Goal: Obtain resource: Download file/media

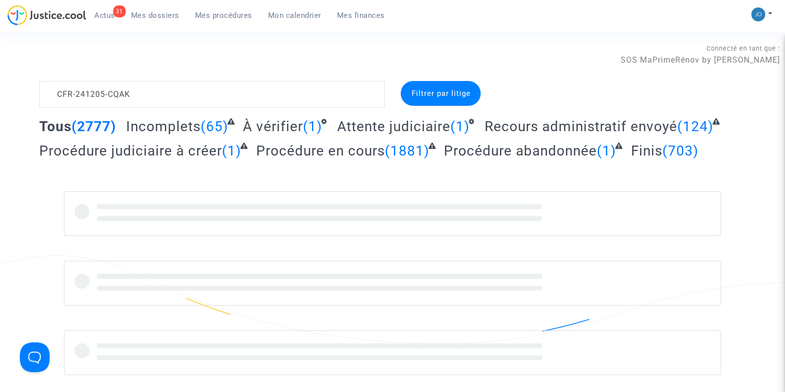
scroll to position [11, 0]
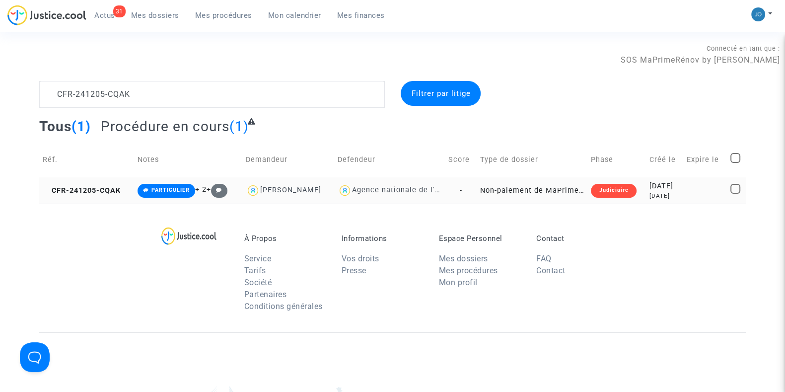
type textarea "CFR-241205-CQAK"
click at [649, 192] on div "[DATE]" at bounding box center [664, 196] width 30 height 8
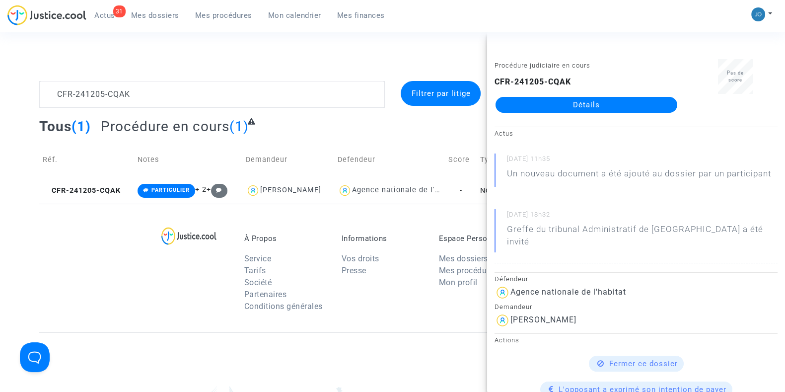
click at [602, 102] on link "Détails" at bounding box center [587, 105] width 182 height 16
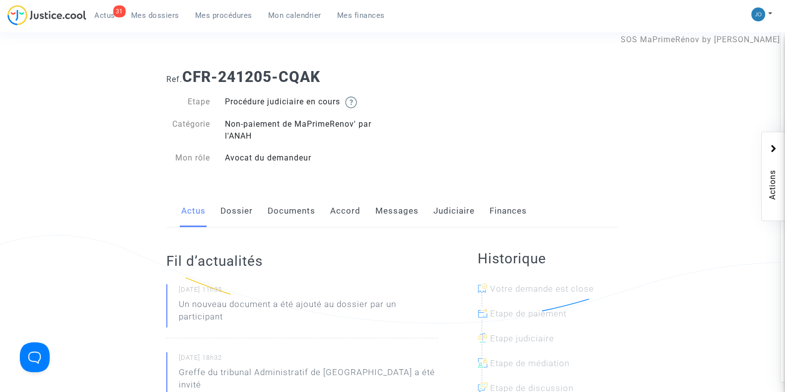
scroll to position [21, 0]
click at [241, 215] on link "Dossier" at bounding box center [236, 210] width 32 height 33
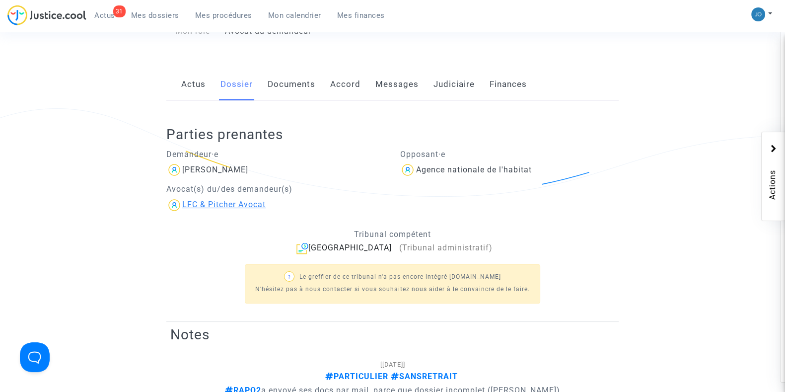
scroll to position [147, 0]
click at [235, 171] on div "[PERSON_NAME]" at bounding box center [215, 168] width 66 height 9
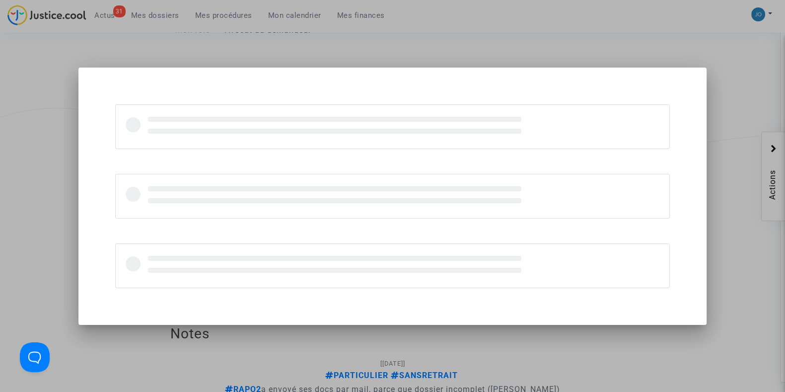
scroll to position [0, 0]
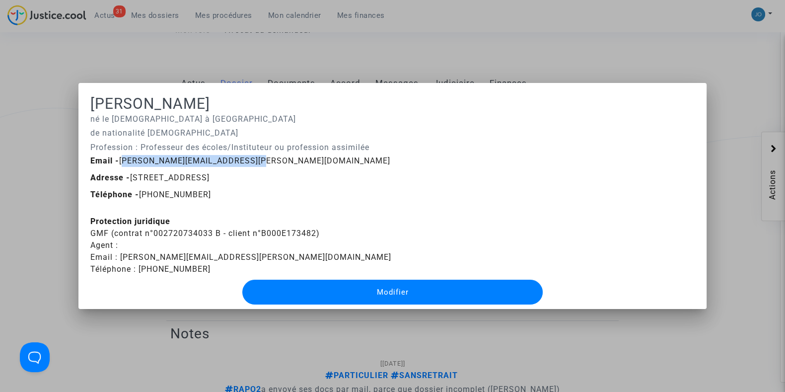
drag, startPoint x: 246, startPoint y: 159, endPoint x: 117, endPoint y: 157, distance: 129.6
click at [117, 157] on div "Email - [PERSON_NAME][EMAIL_ADDRESS][PERSON_NAME][DOMAIN_NAME]" at bounding box center [392, 161] width 619 height 12
copy span "[PERSON_NAME][EMAIL_ADDRESS][PERSON_NAME][DOMAIN_NAME]"
drag, startPoint x: 317, startPoint y: 234, endPoint x: 86, endPoint y: 234, distance: 230.9
click at [86, 234] on mat-dialog-container "[PERSON_NAME] né le [DEMOGRAPHIC_DATA] à [GEOGRAPHIC_DATA] de nationalité [DEMO…" at bounding box center [392, 196] width 628 height 226
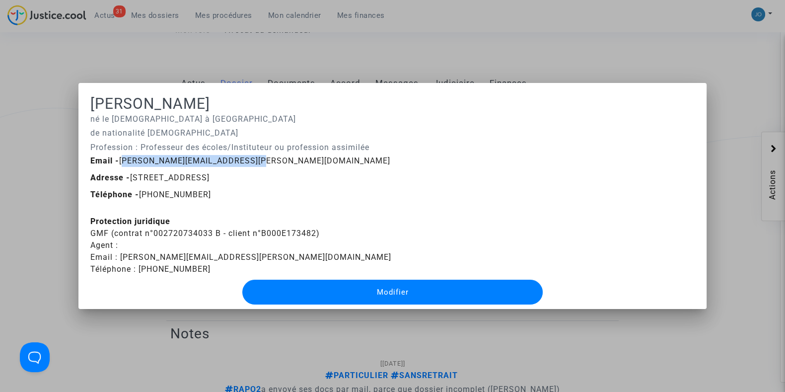
copy div "GMF (contrat n°002720734033 B - client n°B000E173482)"
click at [394, 68] on div at bounding box center [392, 196] width 785 height 392
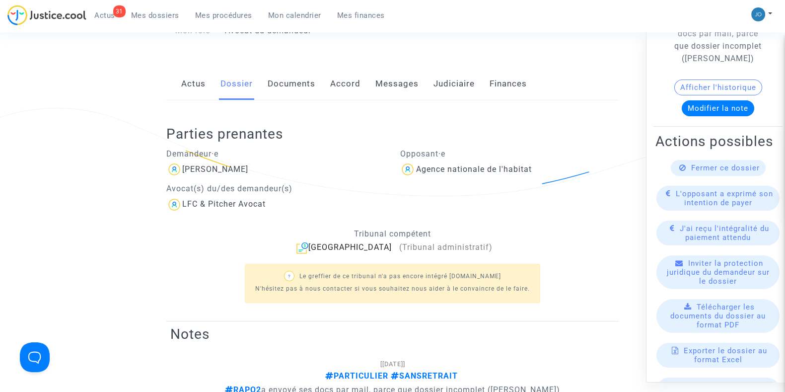
scroll to position [115, 0]
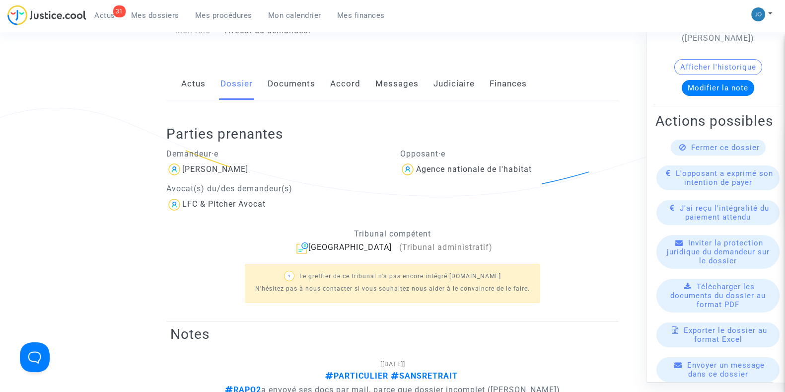
click at [713, 308] on span "Télécharger les documents du dossier au format PDF" at bounding box center [717, 295] width 95 height 27
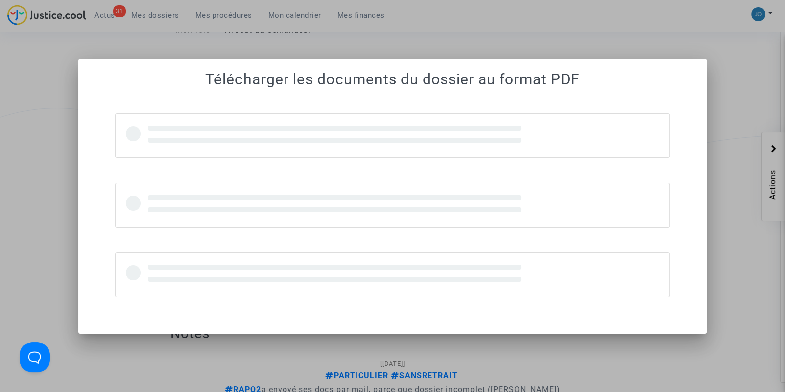
scroll to position [0, 0]
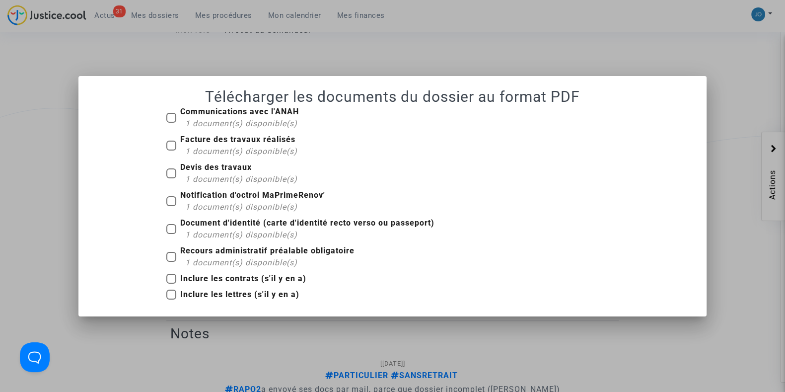
click at [219, 278] on b "Inclure les contrats (s'il y en a)" at bounding box center [243, 278] width 126 height 9
click at [171, 284] on input "Inclure les contrats (s'il y en a)" at bounding box center [171, 284] width 0 height 0
checkbox input "true"
drag, startPoint x: 172, startPoint y: 119, endPoint x: 169, endPoint y: 145, distance: 26.5
click at [169, 145] on div "Communications avec l'ANAH 1 document(s) disponible(s) Facture des travaux réal…" at bounding box center [392, 205] width 467 height 199
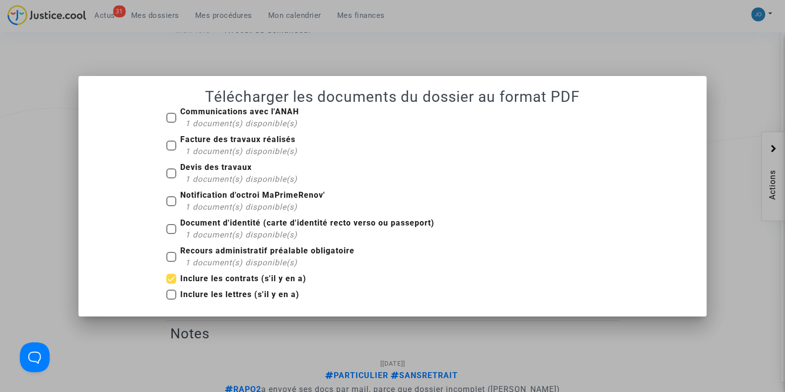
click at [169, 145] on span at bounding box center [171, 146] width 10 height 10
click at [171, 150] on input "Facture des travaux réalisés 1 document(s) disponible(s)" at bounding box center [171, 150] width 0 height 0
checkbox input "true"
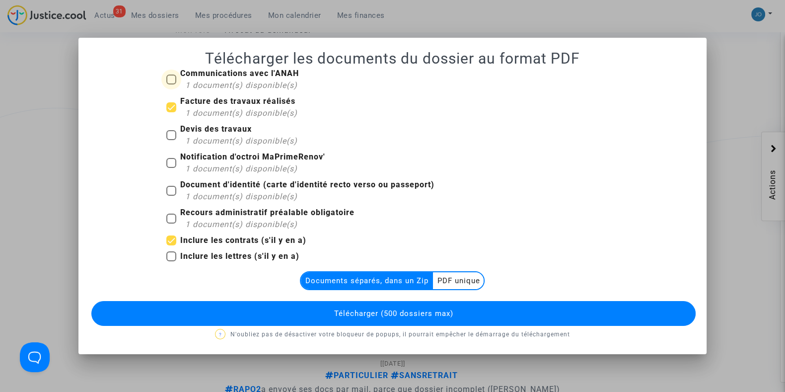
click at [172, 85] on label "Communications avec l'ANAH 1 document(s) disponible(s)" at bounding box center [232, 80] width 133 height 24
click at [171, 85] on input "Communications avec l'ANAH 1 document(s) disponible(s)" at bounding box center [171, 84] width 0 height 0
checkbox input "true"
click at [172, 131] on span at bounding box center [171, 135] width 10 height 10
click at [171, 140] on input "Devis des travaux 1 document(s) disponible(s)" at bounding box center [171, 140] width 0 height 0
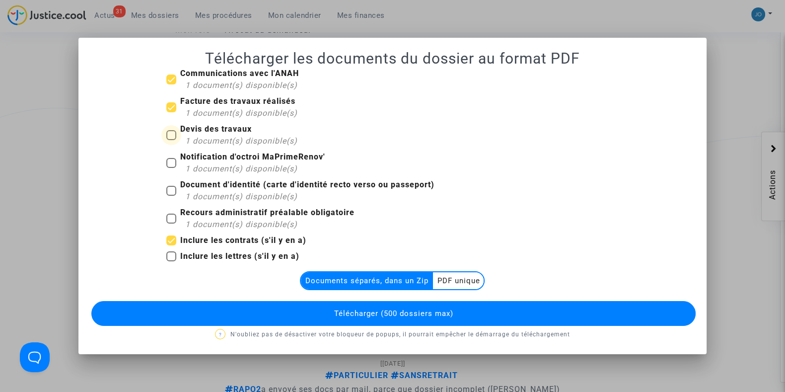
checkbox input "true"
click at [171, 166] on span at bounding box center [171, 163] width 10 height 10
click at [171, 168] on input "Notification d'octroi MaPrimeRenov' 1 document(s) disponible(s)" at bounding box center [171, 168] width 0 height 0
checkbox input "true"
click at [171, 186] on span at bounding box center [171, 191] width 10 height 10
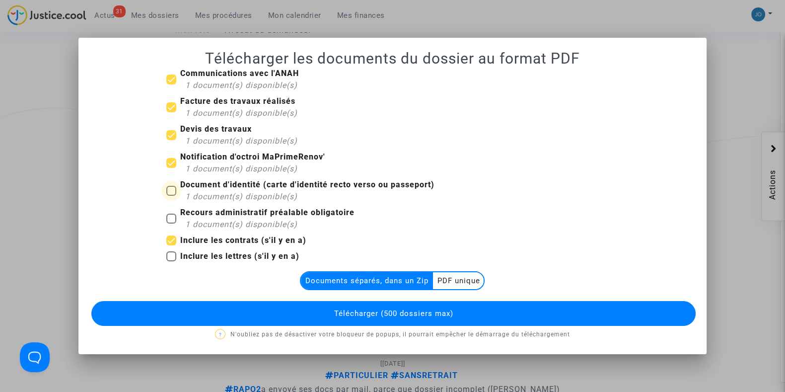
click at [171, 196] on input "Document d'identité (carte d'identité recto verso ou passeport) 1 document(s) d…" at bounding box center [171, 196] width 0 height 0
checkbox input "true"
click at [170, 220] on span at bounding box center [171, 219] width 10 height 10
click at [171, 223] on input "Recours administratif préalable obligatoire 1 document(s) disponible(s)" at bounding box center [171, 223] width 0 height 0
checkbox input "true"
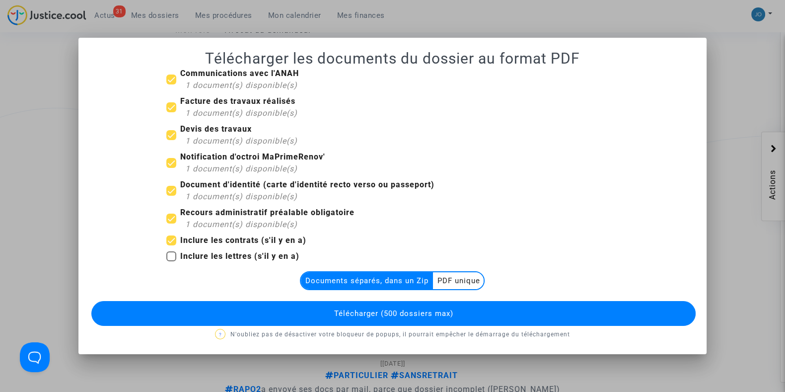
click at [308, 312] on button "Télécharger (500 dossiers max)" at bounding box center [393, 313] width 604 height 25
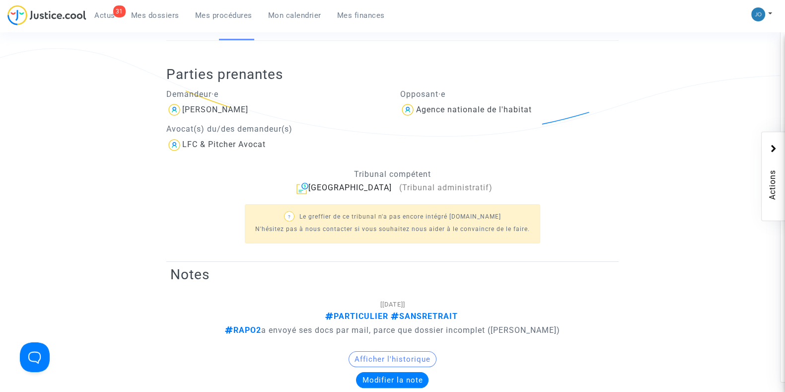
scroll to position [208, 0]
click at [602, 303] on note-viewer "[[DATE]] PARTICULIER SANSRETRAIT RAPO2 a envoyé ses docs par mail, parce que do…" at bounding box center [392, 342] width 444 height 90
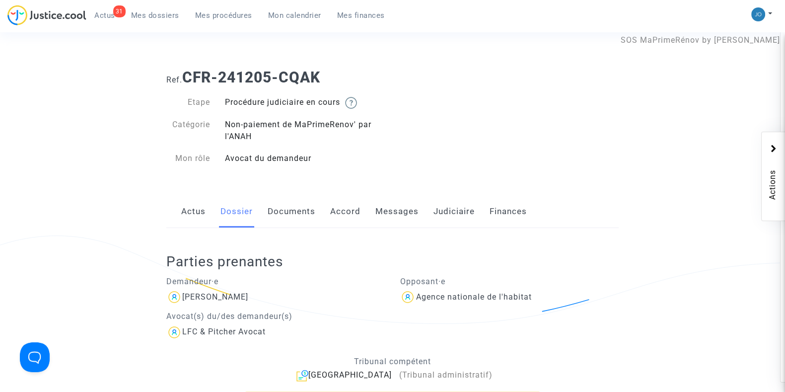
scroll to position [0, 0]
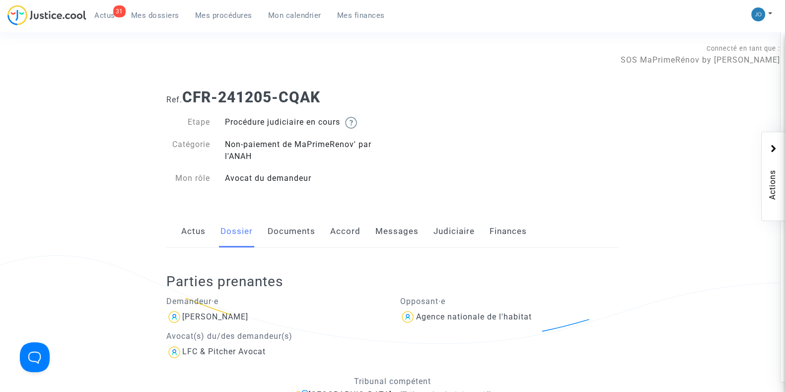
click at [445, 238] on link "Judiciaire" at bounding box center [453, 231] width 41 height 33
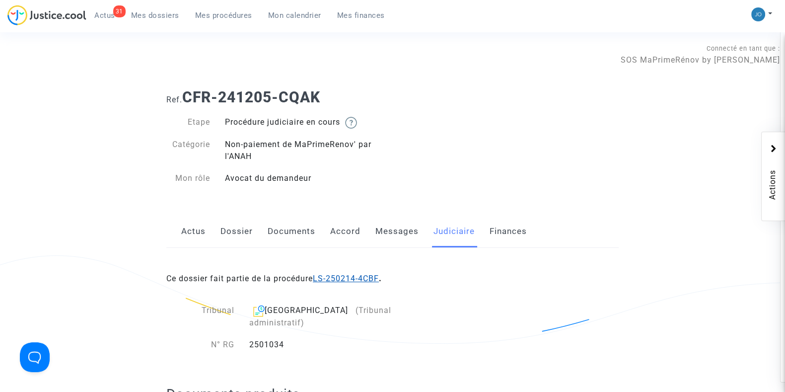
click at [373, 277] on link "LS-250214-4CBF" at bounding box center [346, 278] width 66 height 9
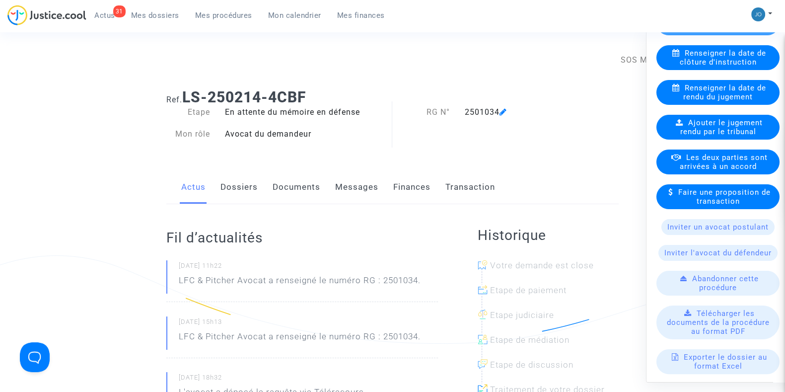
scroll to position [249, 0]
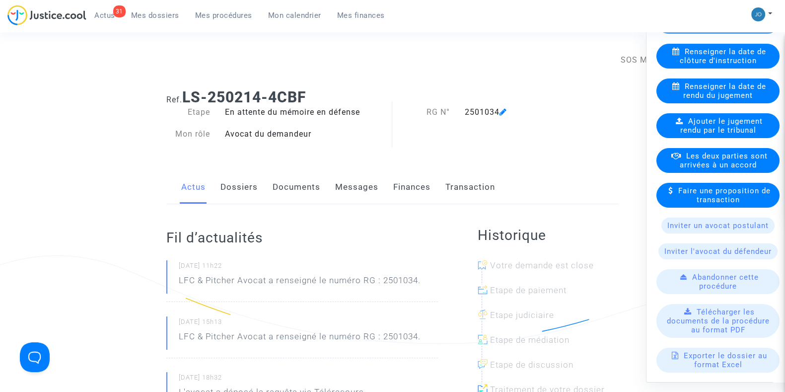
click at [715, 332] on span "Télécharger les documents de la procédure au format PDF" at bounding box center [718, 320] width 103 height 27
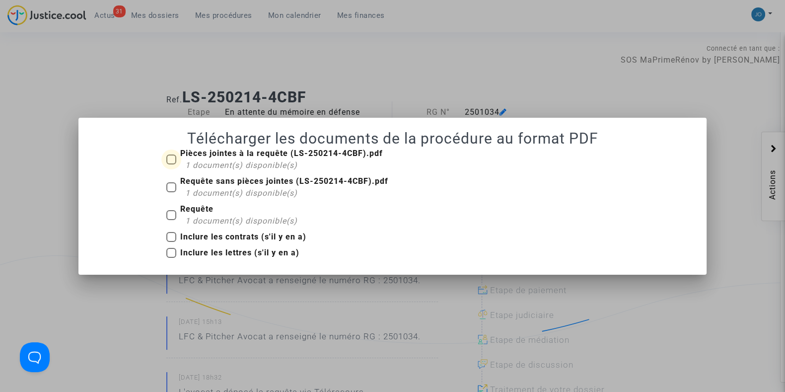
click at [169, 153] on label "Pièces jointes à la requête (LS-250214-4CBF).pdf 1 document(s) disponible(s)" at bounding box center [274, 159] width 216 height 24
click at [171, 164] on input "Pièces jointes à la requête (LS-250214-4CBF).pdf 1 document(s) disponible(s)" at bounding box center [171, 164] width 0 height 0
checkbox input "true"
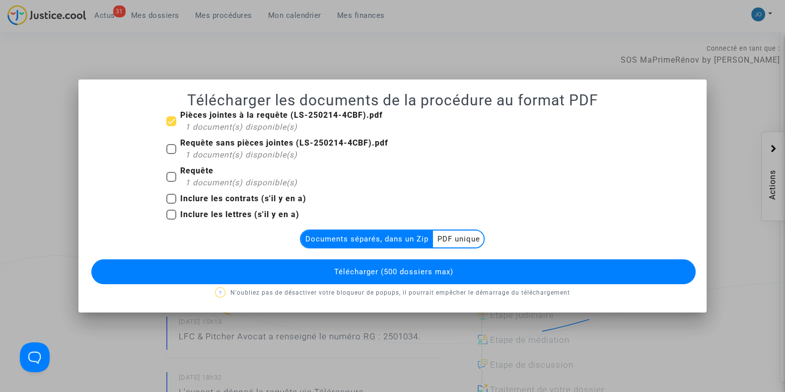
click at [175, 149] on span at bounding box center [171, 149] width 10 height 10
click at [171, 154] on input "Requête sans pièces jointes (LS-250214-4CBF).pdf 1 document(s) disponible(s)" at bounding box center [171, 154] width 0 height 0
checkbox input "true"
click at [173, 179] on span at bounding box center [171, 177] width 10 height 10
click at [171, 182] on input "Requête 1 document(s) disponible(s)" at bounding box center [171, 182] width 0 height 0
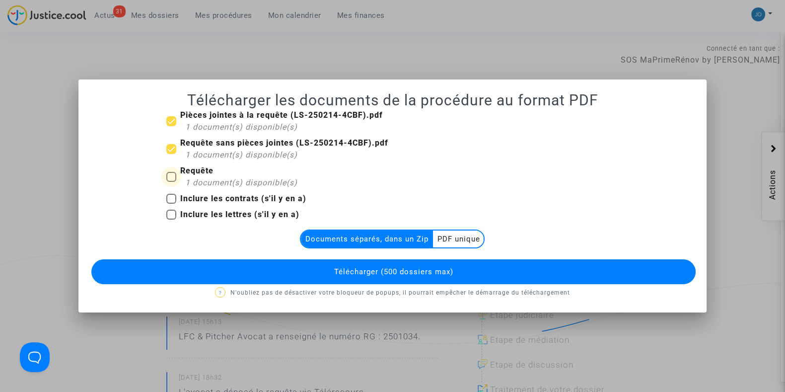
checkbox input "true"
click at [315, 270] on button "Télécharger (500 dossiers max)" at bounding box center [393, 271] width 604 height 25
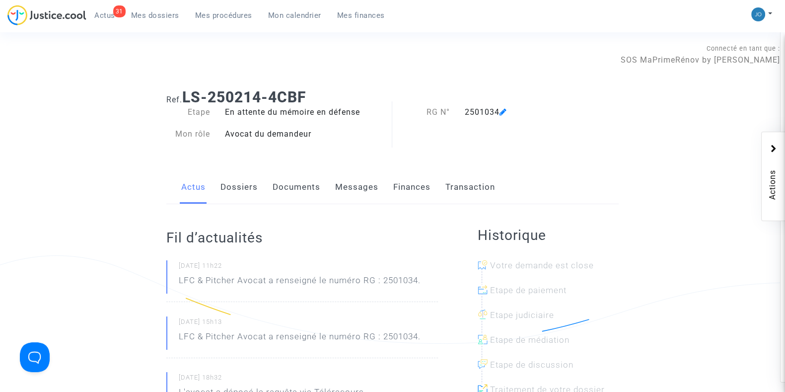
click at [166, 13] on span "Mes dossiers" at bounding box center [155, 15] width 48 height 9
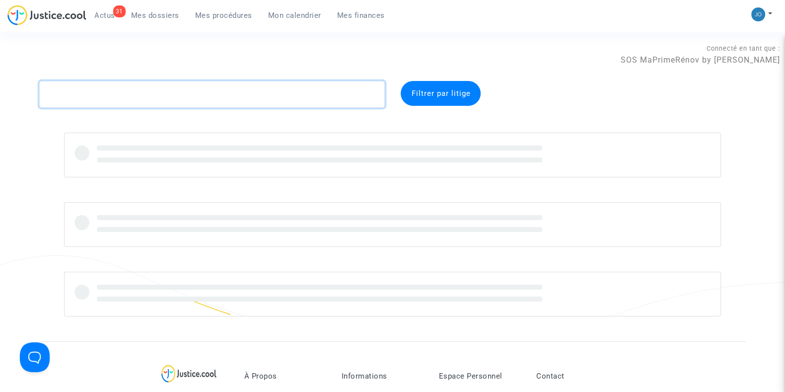
click at [155, 92] on textarea at bounding box center [212, 94] width 346 height 27
paste textarea "CFR-241112-TTVG"
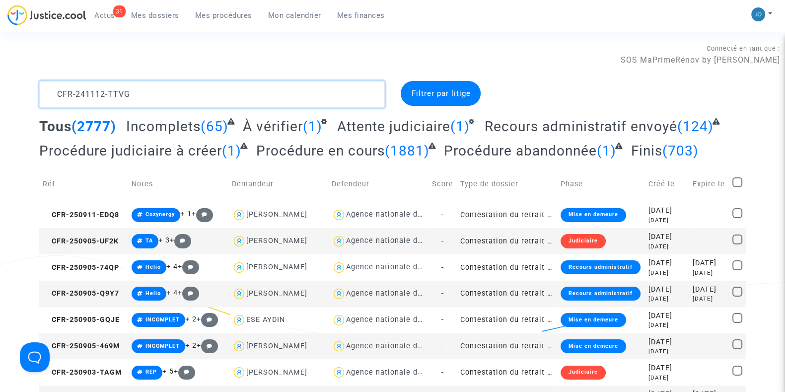
scroll to position [11, 0]
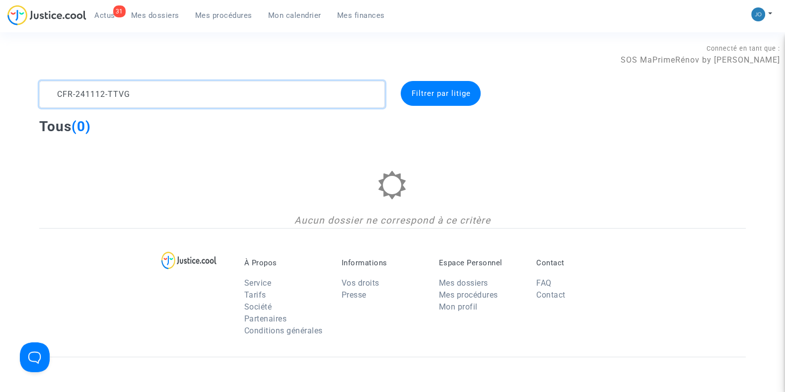
type textarea "CFR-241112-TTVG"
click at [761, 8] on img at bounding box center [758, 14] width 14 height 14
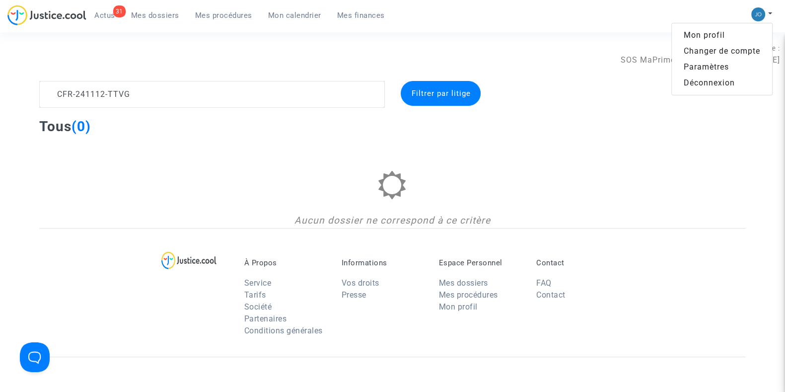
click at [697, 53] on link "Changer de compte" at bounding box center [722, 51] width 100 height 16
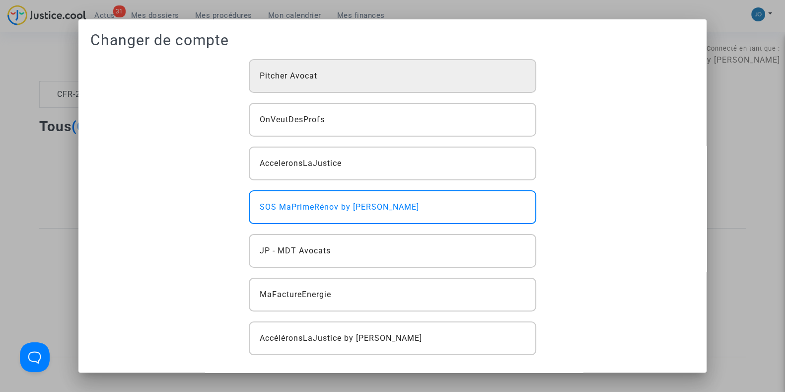
click at [415, 84] on div "Pitcher Avocat" at bounding box center [392, 76] width 287 height 34
